Goal: Task Accomplishment & Management: Complete application form

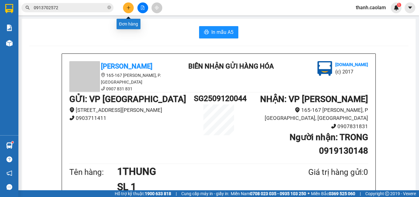
click at [126, 7] on button at bounding box center [128, 7] width 11 height 11
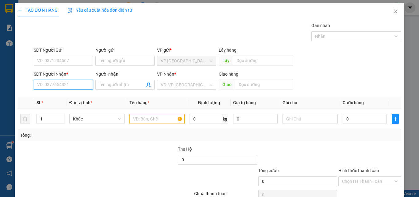
click at [82, 84] on input "SĐT Người Nhận *" at bounding box center [63, 85] width 59 height 10
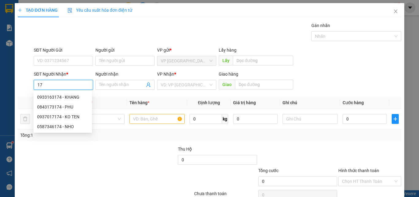
type input "1"
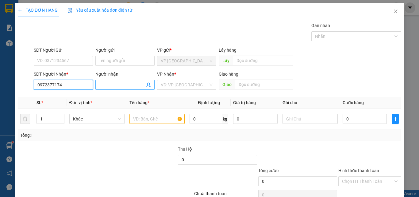
type input "0972377174"
drag, startPoint x: 113, startPoint y: 84, endPoint x: 116, endPoint y: 86, distance: 3.5
click at [113, 84] on input "Người nhận" at bounding box center [122, 84] width 46 height 7
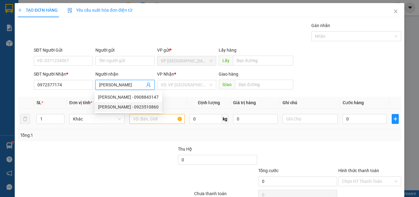
type input "[PERSON_NAME]"
click at [155, 117] on input "text" at bounding box center [156, 119] width 55 height 10
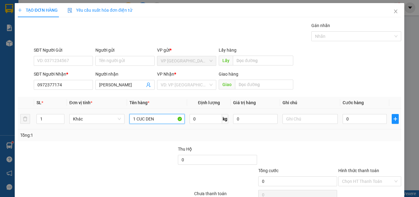
type input "1 CUC DEN"
click at [355, 113] on div "0" at bounding box center [365, 119] width 44 height 12
click at [355, 118] on input "0" at bounding box center [365, 119] width 44 height 10
type input "3"
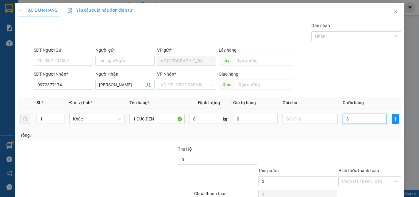
type input "3"
type input "30"
type input "300"
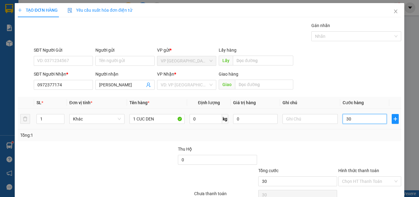
type input "300"
type input "3.000"
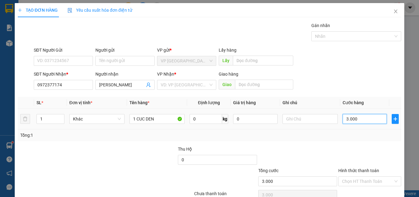
type input "30.000"
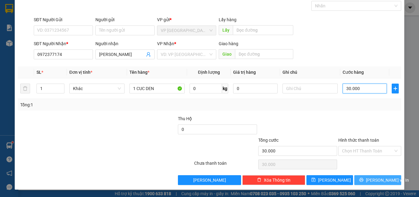
type input "30.000"
click at [369, 178] on span "[PERSON_NAME] và In" at bounding box center [387, 179] width 43 height 7
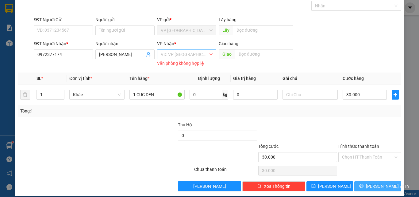
click at [207, 54] on div "VD: VP [GEOGRAPHIC_DATA]" at bounding box center [186, 54] width 59 height 10
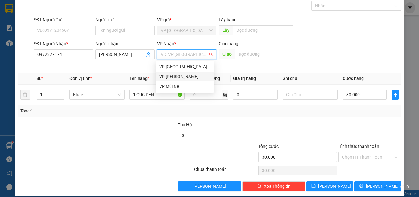
click at [180, 75] on div "VP [PERSON_NAME]" at bounding box center [184, 76] width 51 height 7
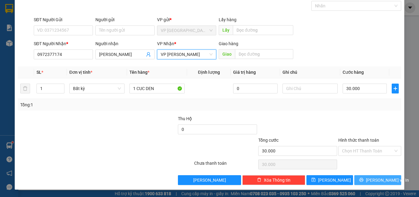
click at [380, 183] on button "[PERSON_NAME] và In" at bounding box center [377, 180] width 47 height 10
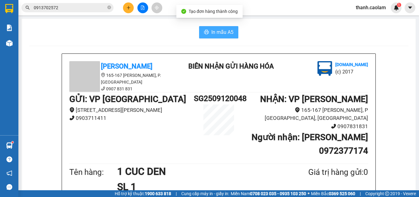
click at [220, 32] on span "In mẫu A5" at bounding box center [222, 32] width 22 height 8
